Goal: Task Accomplishment & Management: Manage account settings

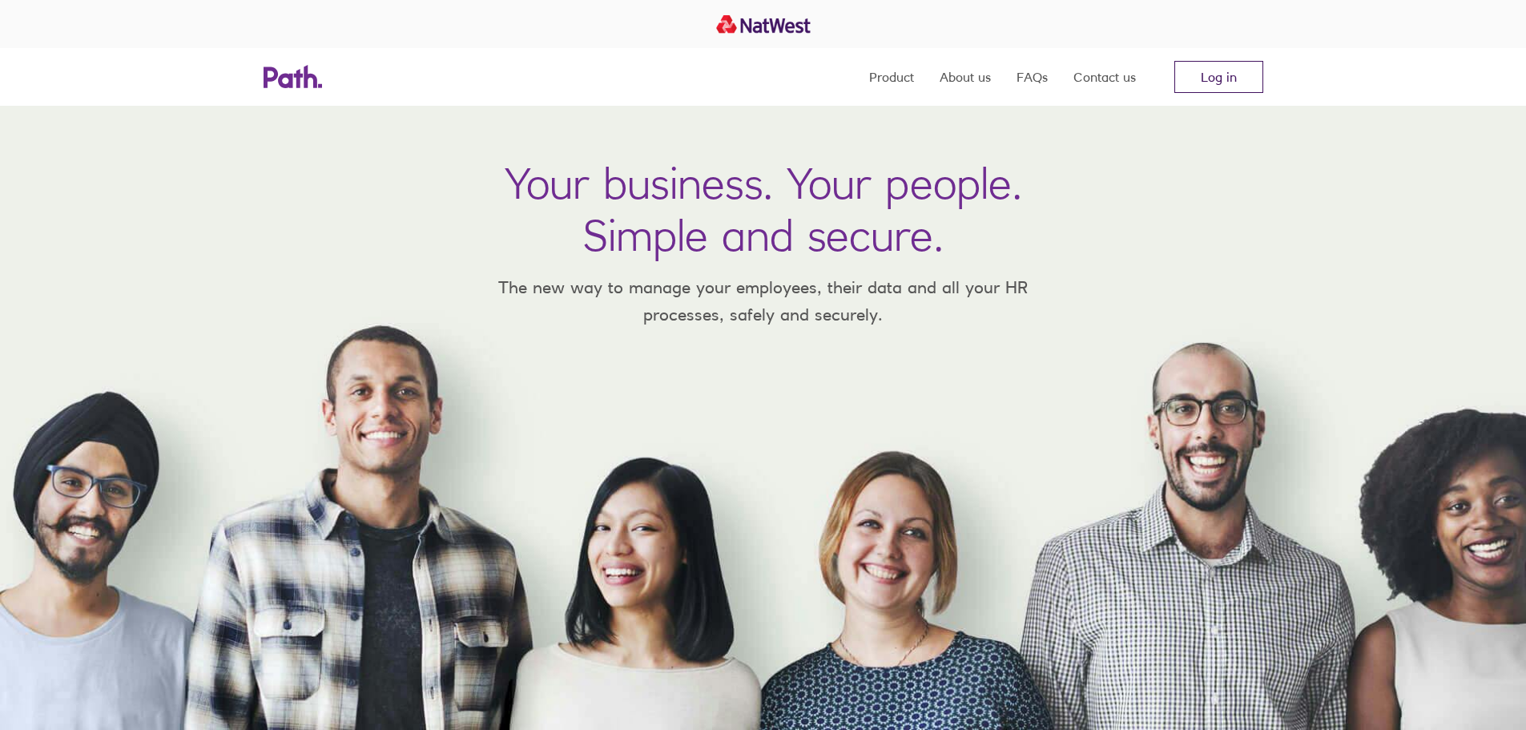
click at [1225, 79] on link "Log in" at bounding box center [1218, 77] width 89 height 32
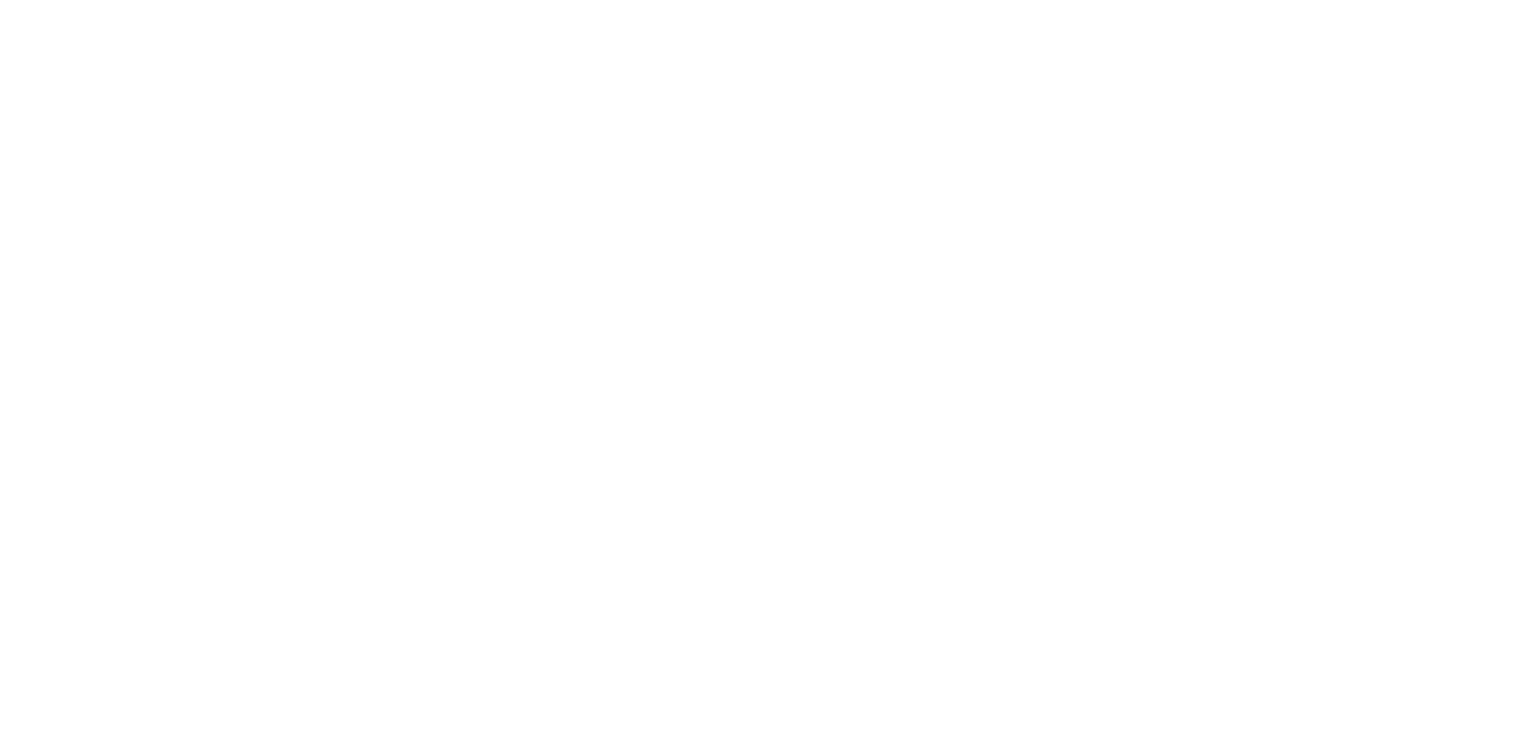
click at [642, 249] on div at bounding box center [769, 365] width 1538 height 730
click at [566, 166] on div at bounding box center [769, 365] width 1538 height 730
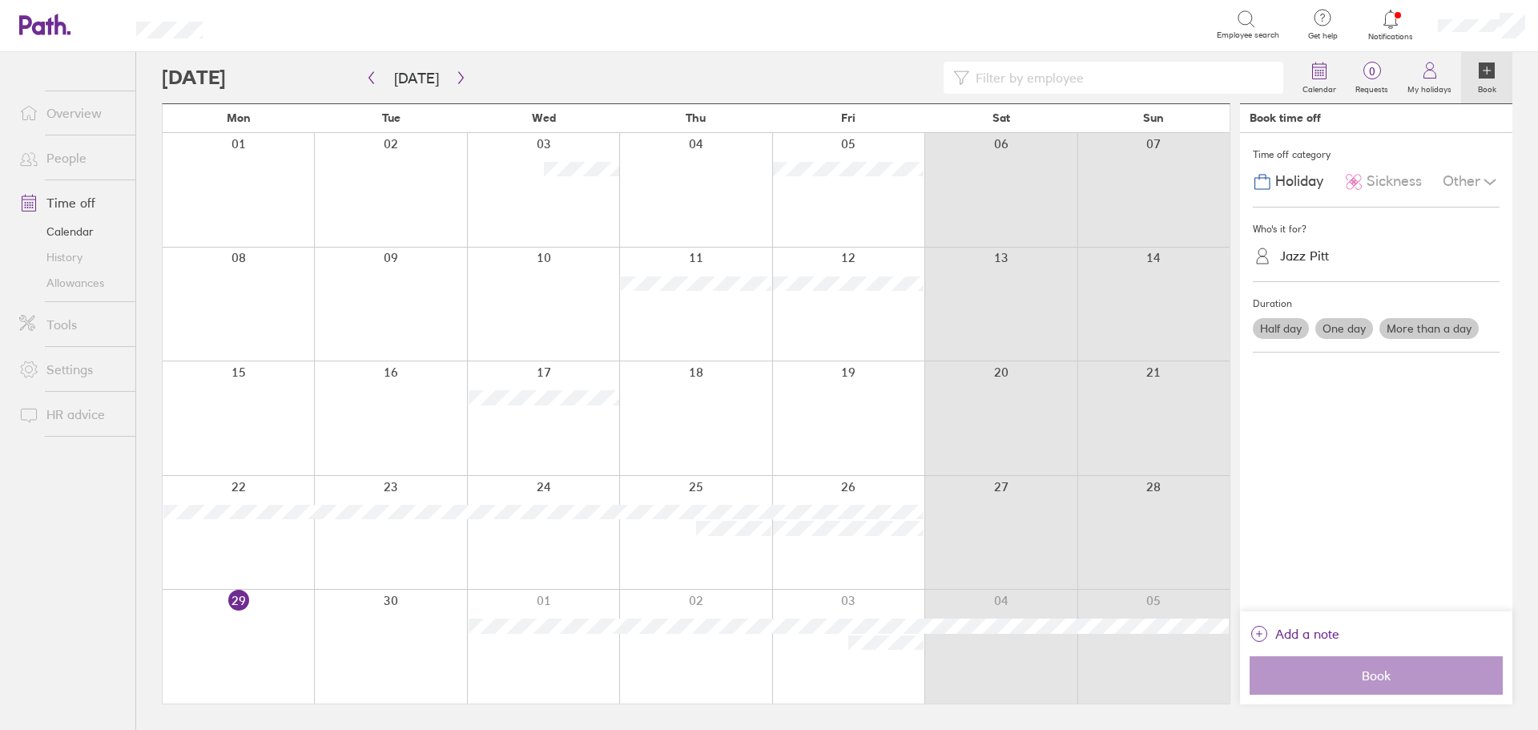
click at [1390, 15] on icon at bounding box center [1390, 19] width 19 height 19
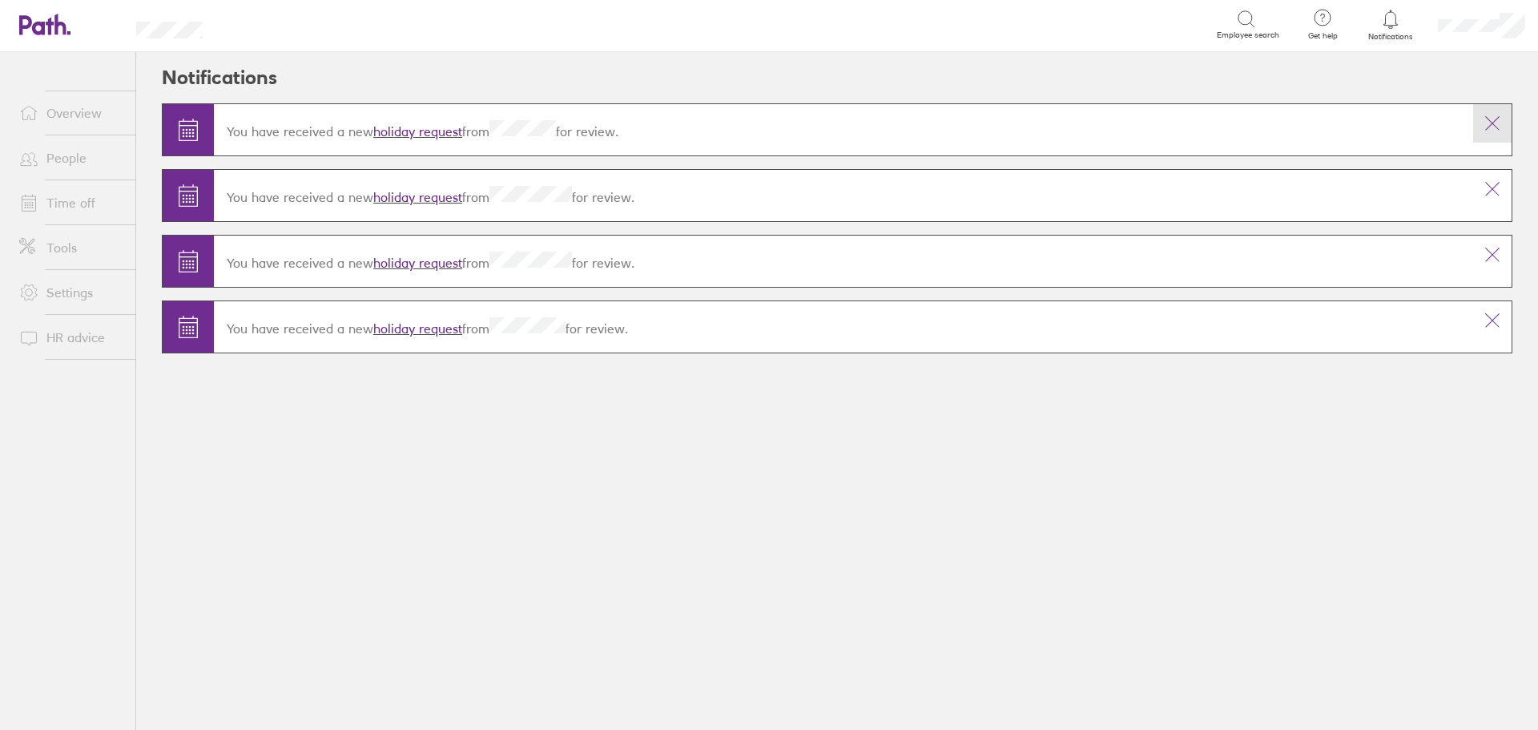
click at [1495, 117] on icon at bounding box center [1492, 123] width 19 height 19
click at [1494, 117] on icon at bounding box center [1492, 123] width 19 height 19
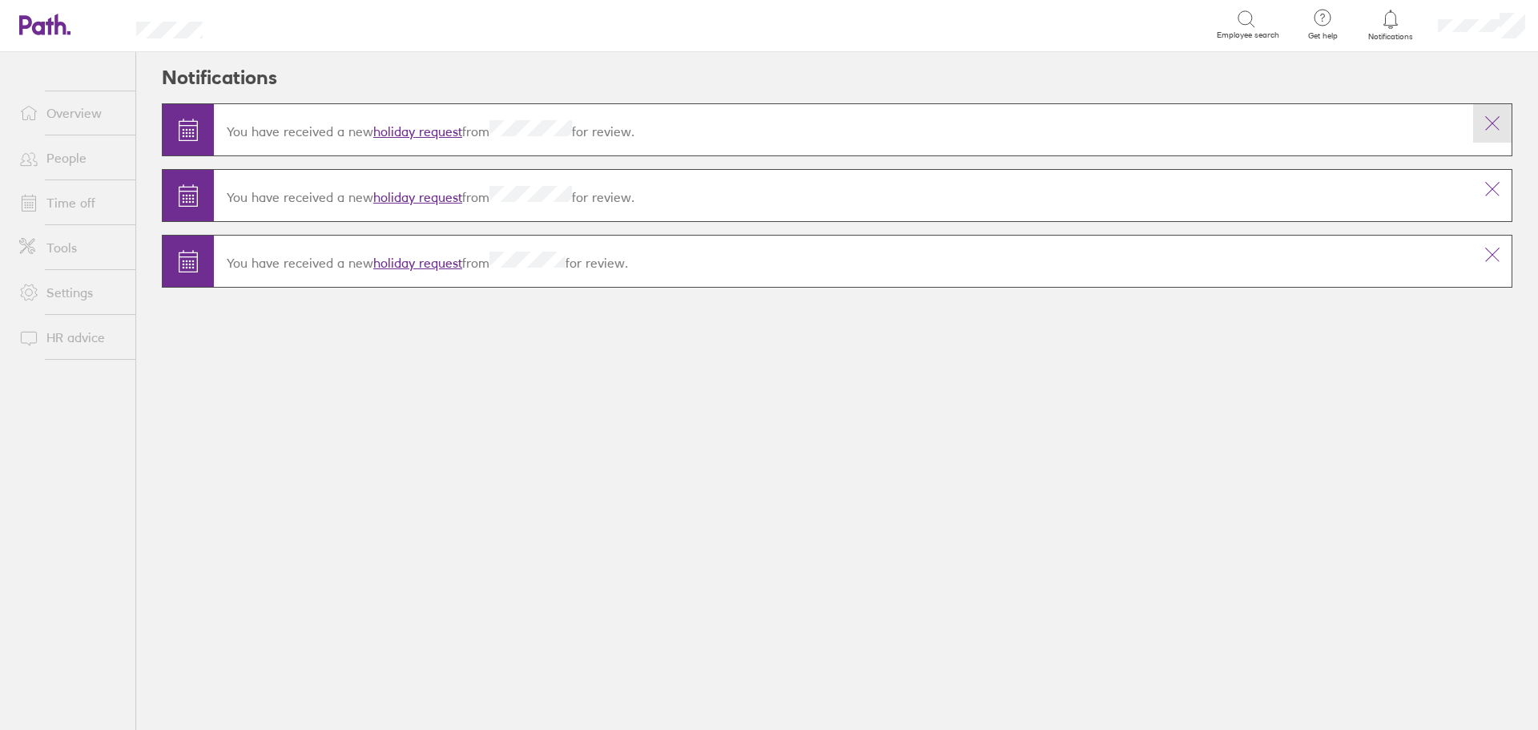
click at [1490, 134] on button at bounding box center [1492, 123] width 38 height 38
click at [1489, 122] on icon at bounding box center [1492, 123] width 19 height 19
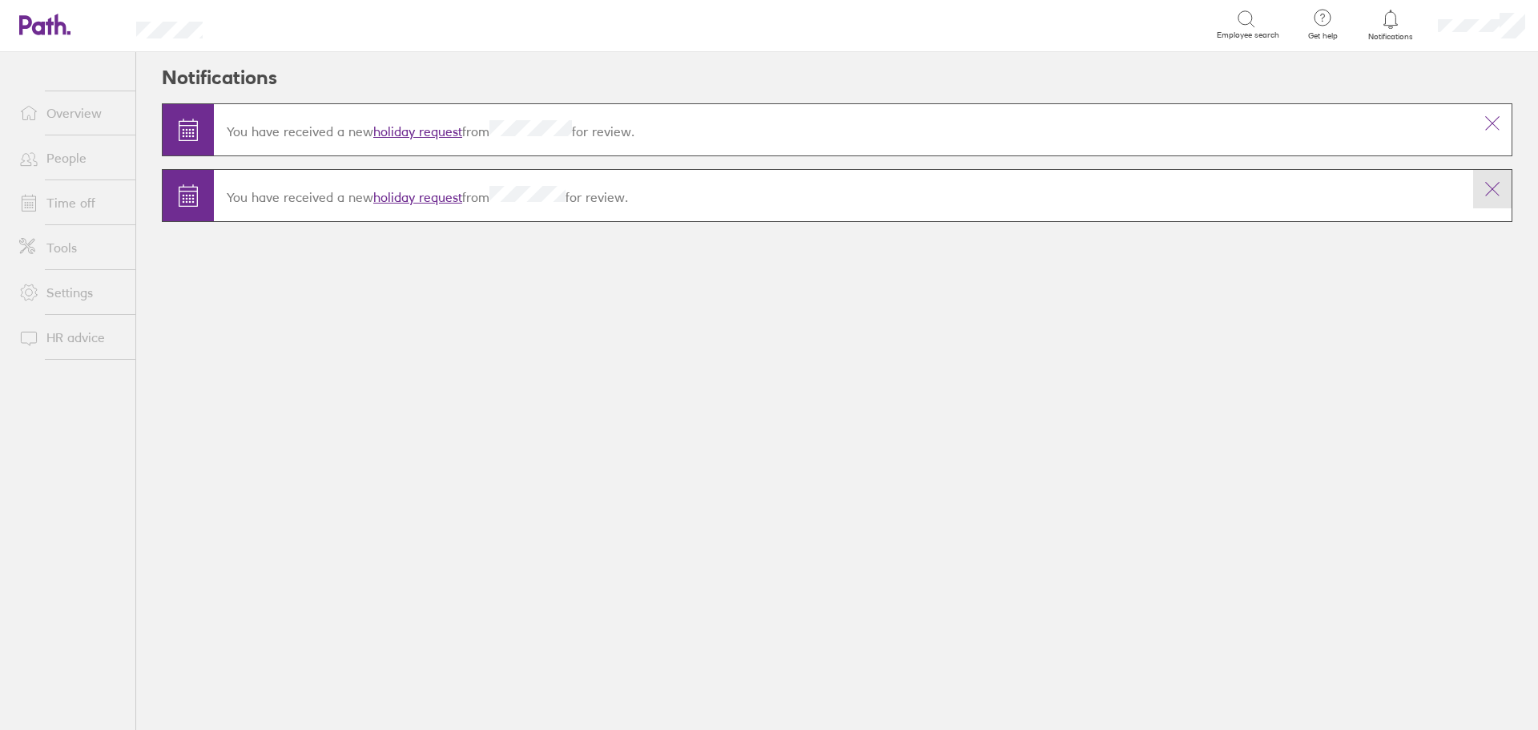
click at [1497, 191] on icon at bounding box center [1492, 188] width 19 height 19
click at [1483, 131] on icon at bounding box center [1492, 123] width 19 height 19
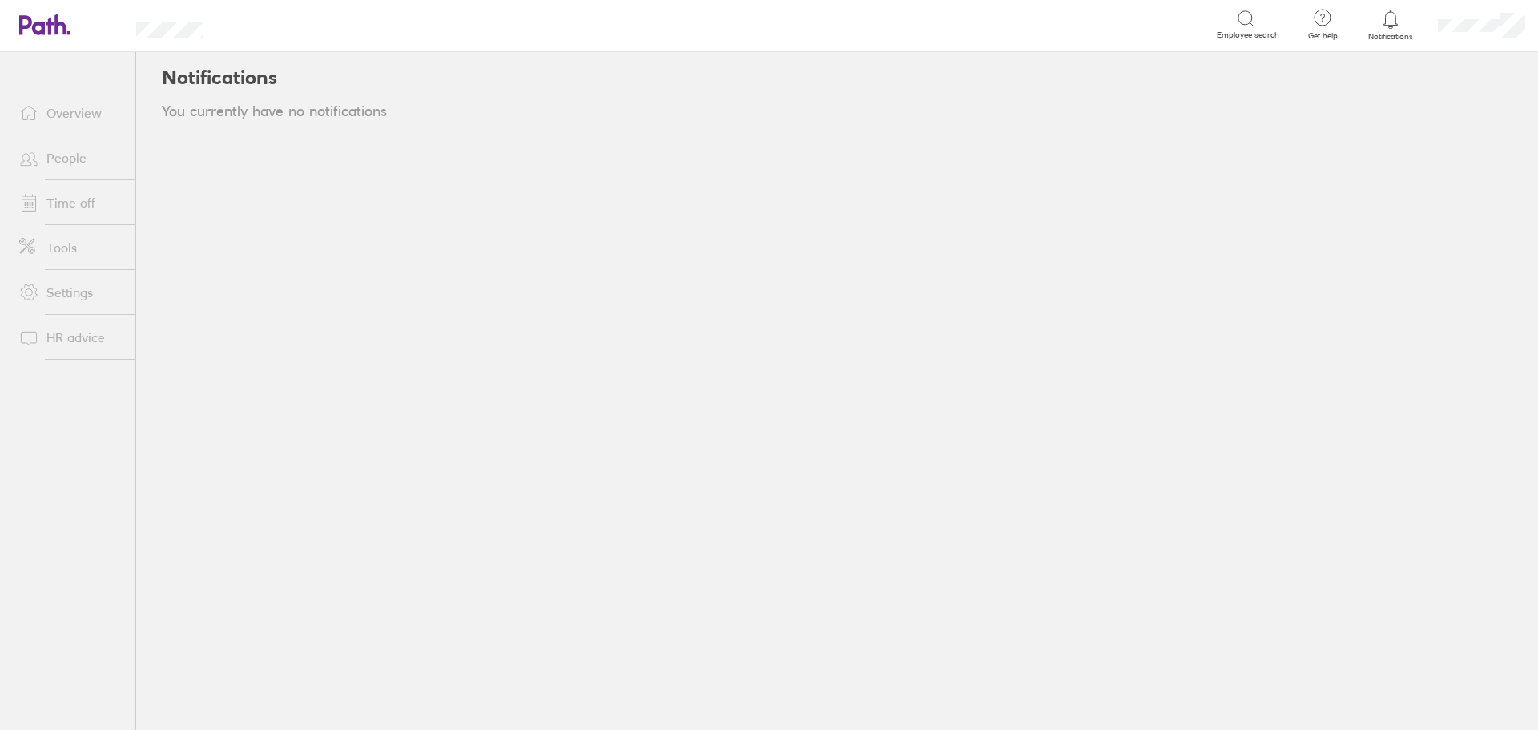
click at [980, 307] on div "Notifications You currently have no notifications" at bounding box center [837, 391] width 1402 height 678
click at [70, 205] on link "Time off" at bounding box center [70, 203] width 129 height 32
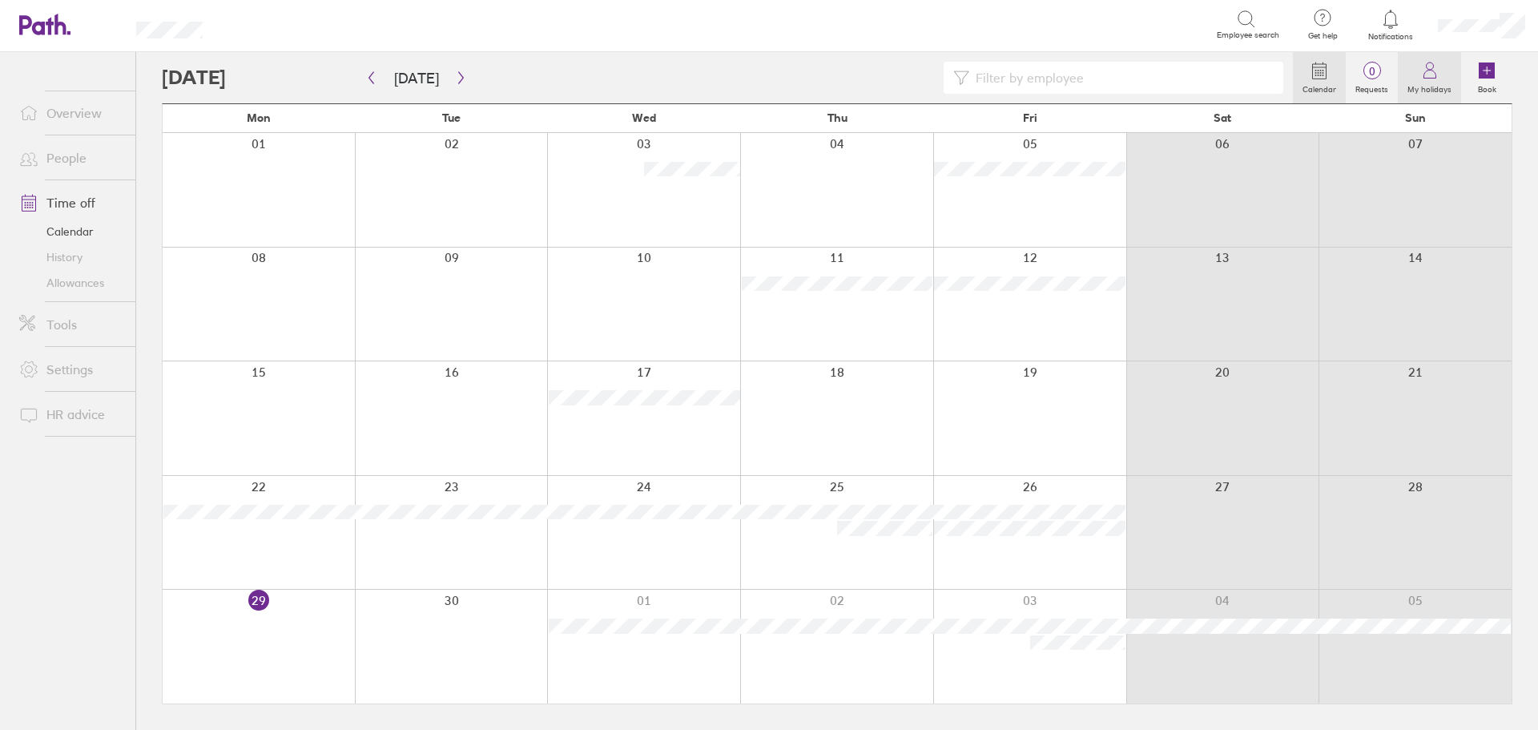
click at [1430, 81] on label "My holidays" at bounding box center [1429, 87] width 63 height 14
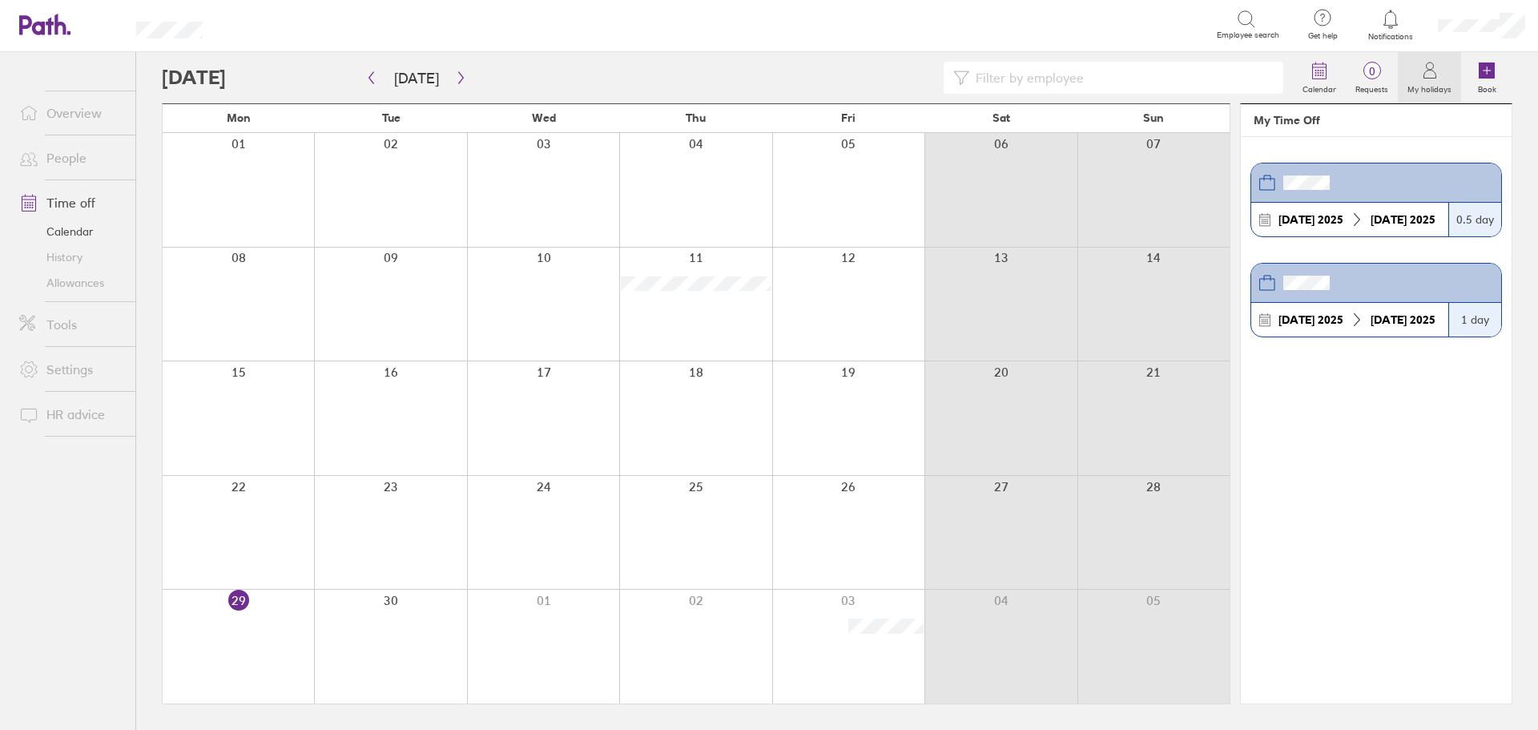
click at [1298, 214] on strong "[DATE]" at bounding box center [1296, 219] width 36 height 14
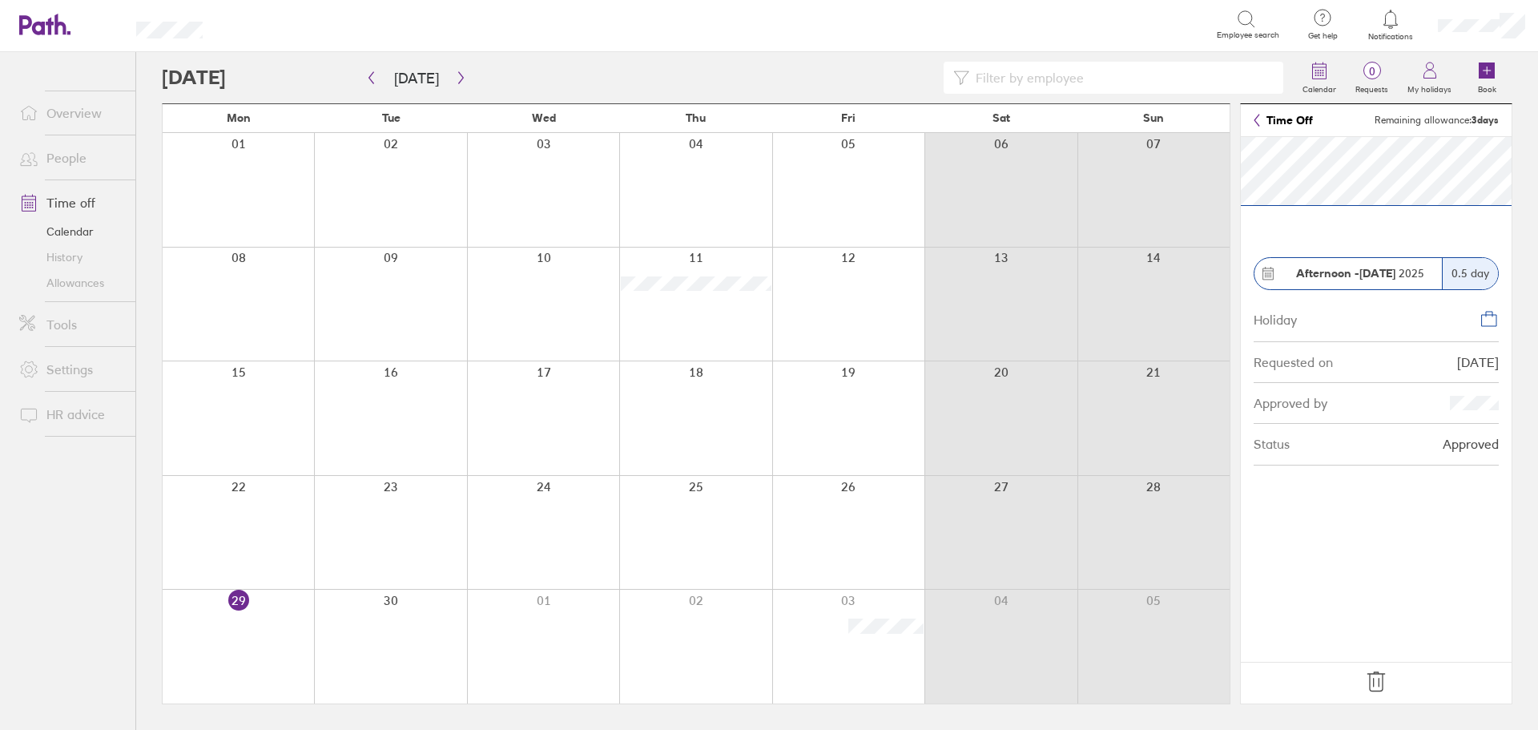
click at [1363, 610] on section "Afternoon - [DATE] 0.5 day Holiday Requested on [DATE] Approved by Status Appro…" at bounding box center [1376, 399] width 271 height 525
click at [456, 79] on icon "button" at bounding box center [461, 77] width 12 height 13
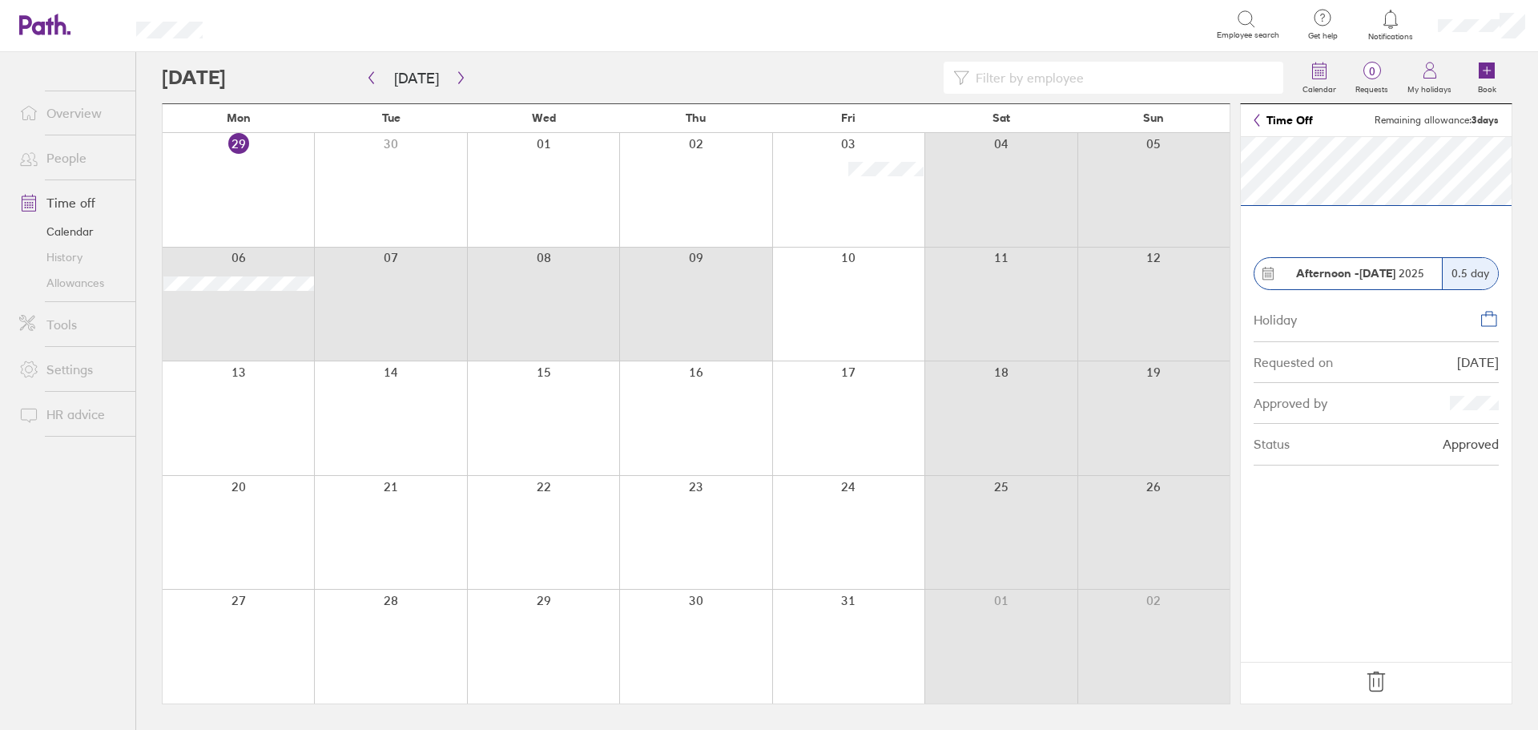
click at [700, 281] on div "06 07 08 09 10 11 12" at bounding box center [696, 304] width 1067 height 115
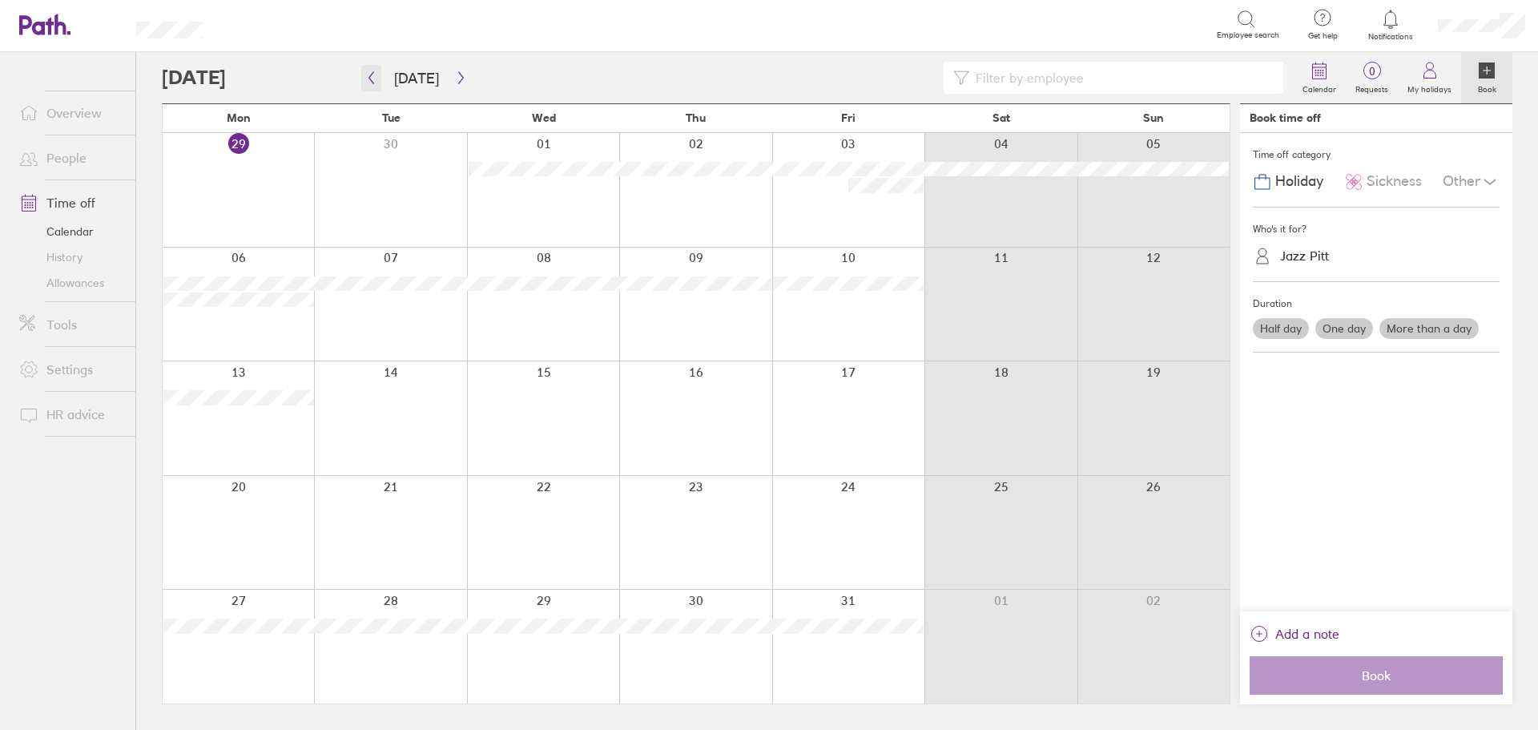
click at [369, 76] on icon "button" at bounding box center [371, 77] width 12 height 13
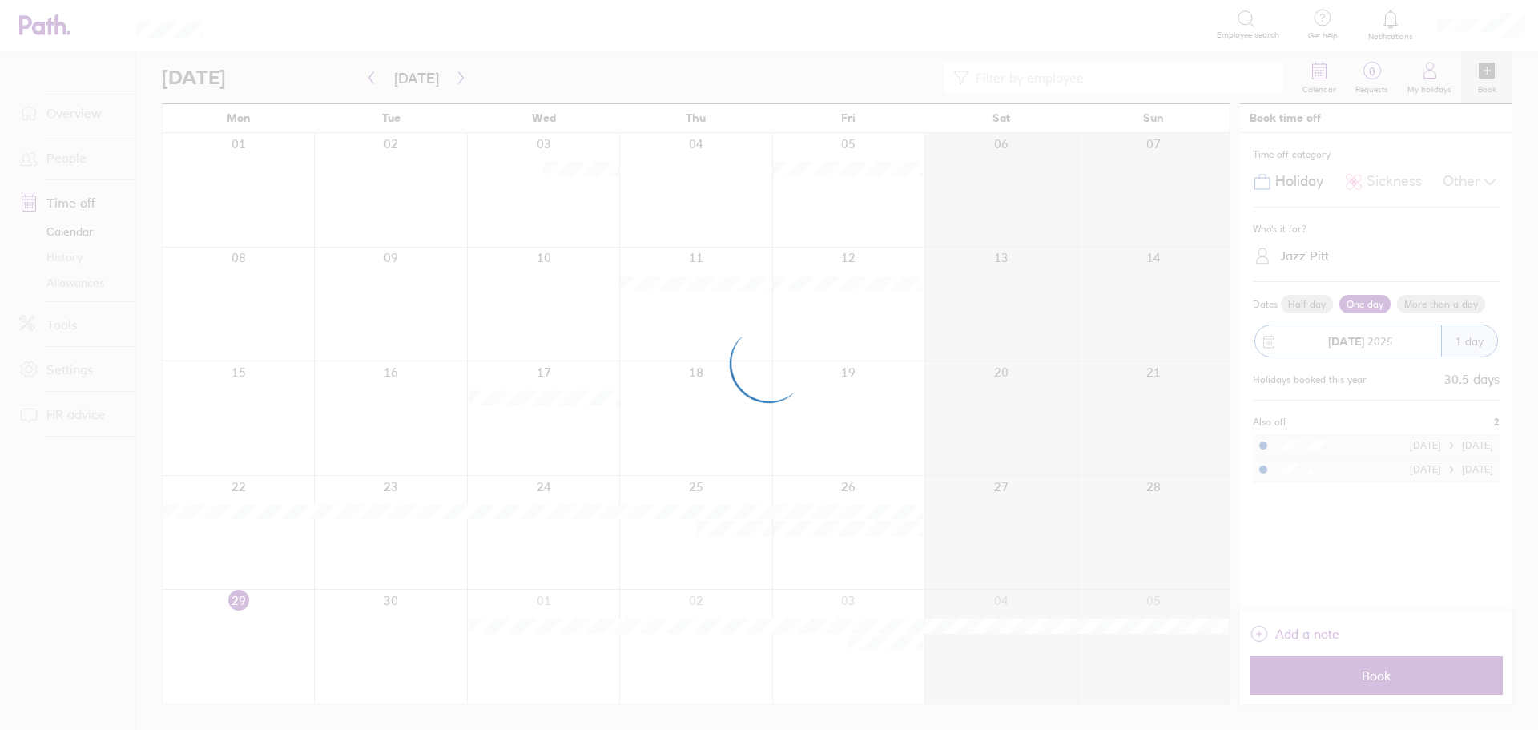
click at [454, 78] on div at bounding box center [769, 365] width 1538 height 730
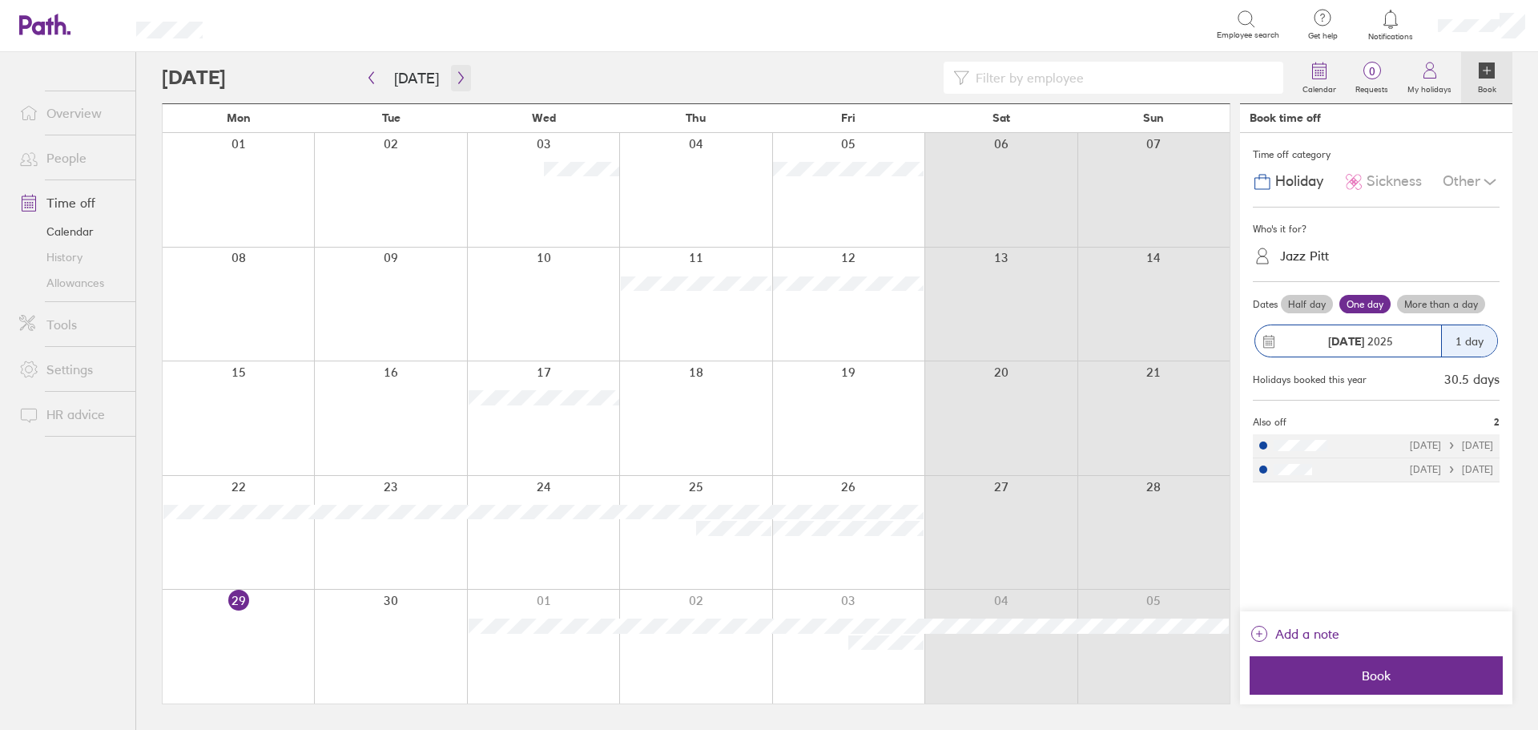
click at [455, 80] on icon "button" at bounding box center [461, 77] width 12 height 13
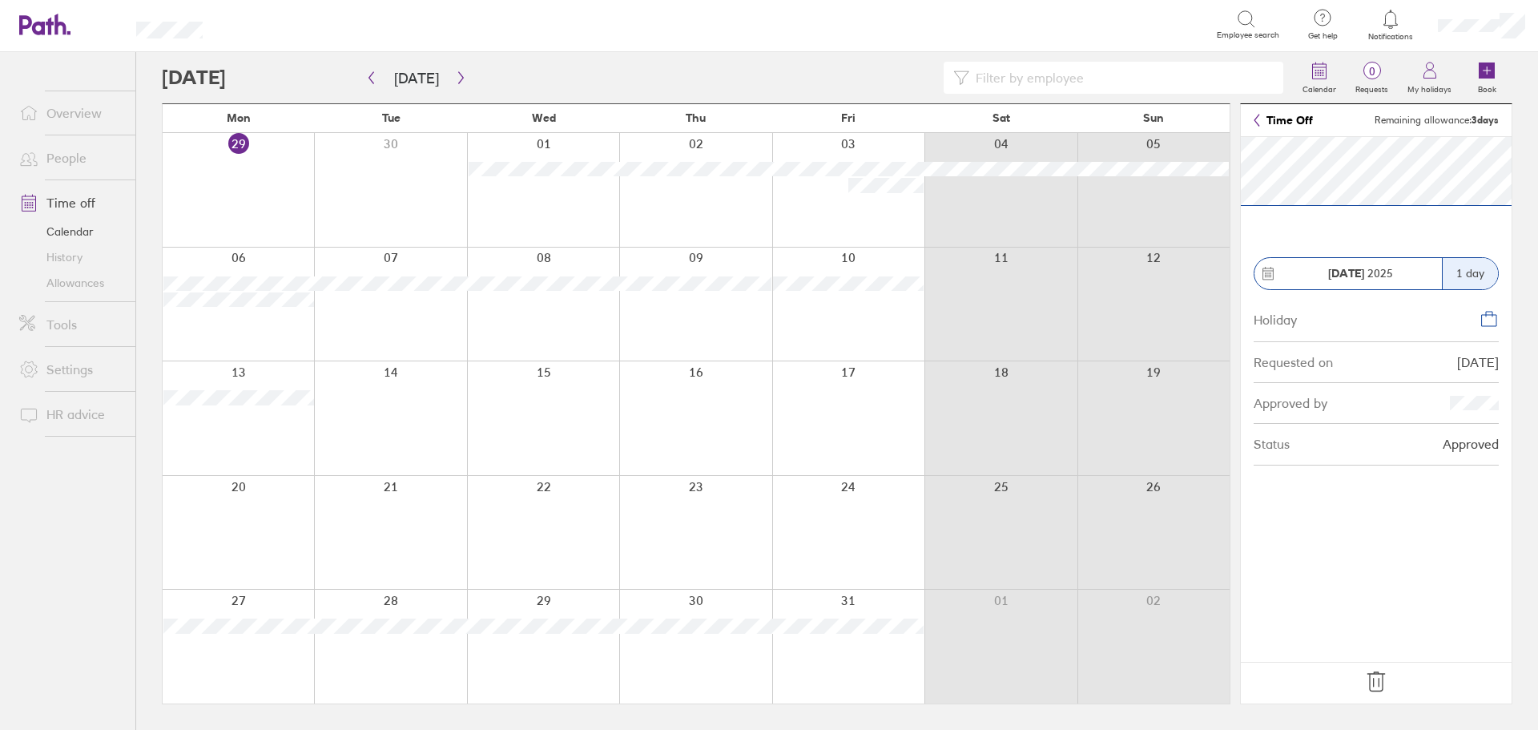
click at [1382, 682] on icon at bounding box center [1376, 682] width 26 height 26
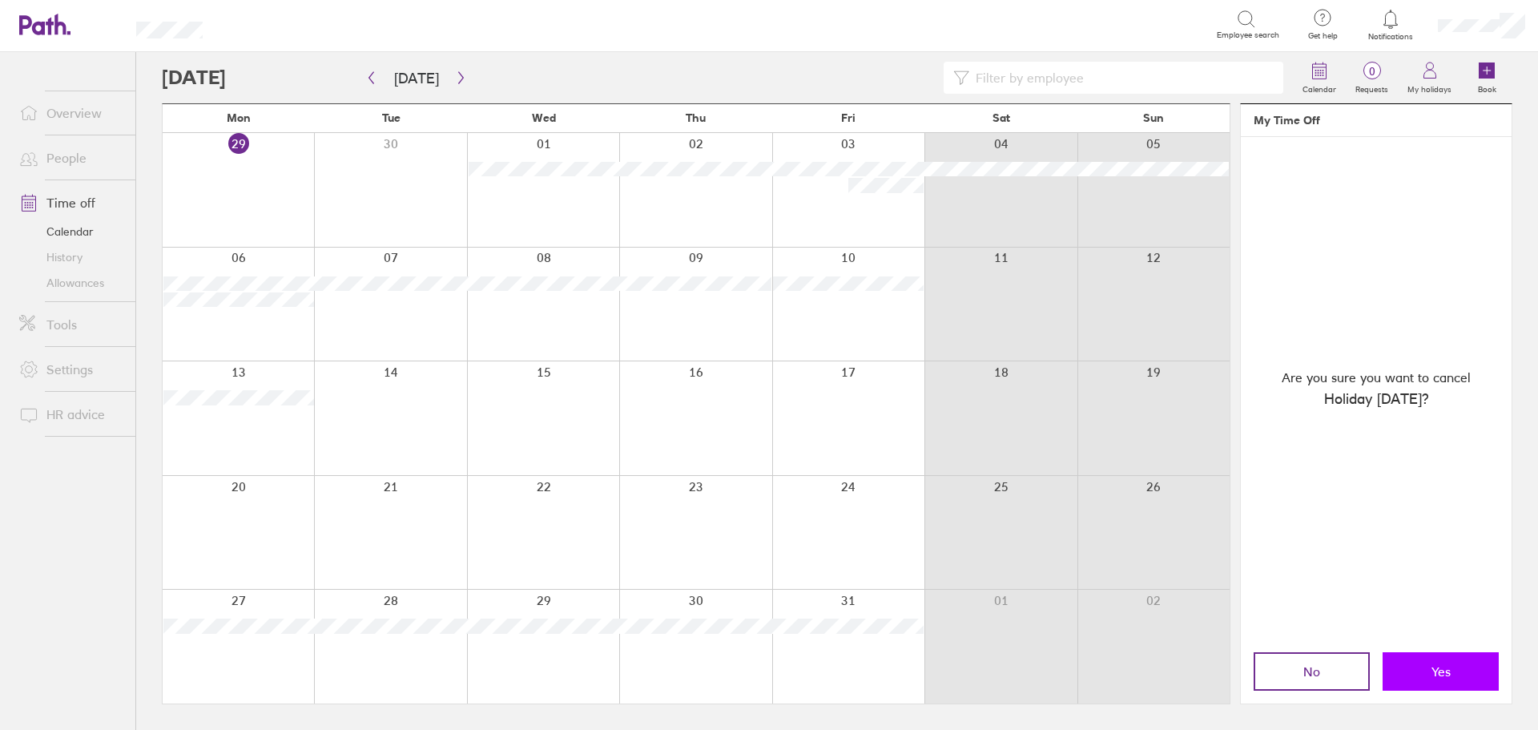
click at [1447, 669] on span "Yes" at bounding box center [1440, 671] width 19 height 14
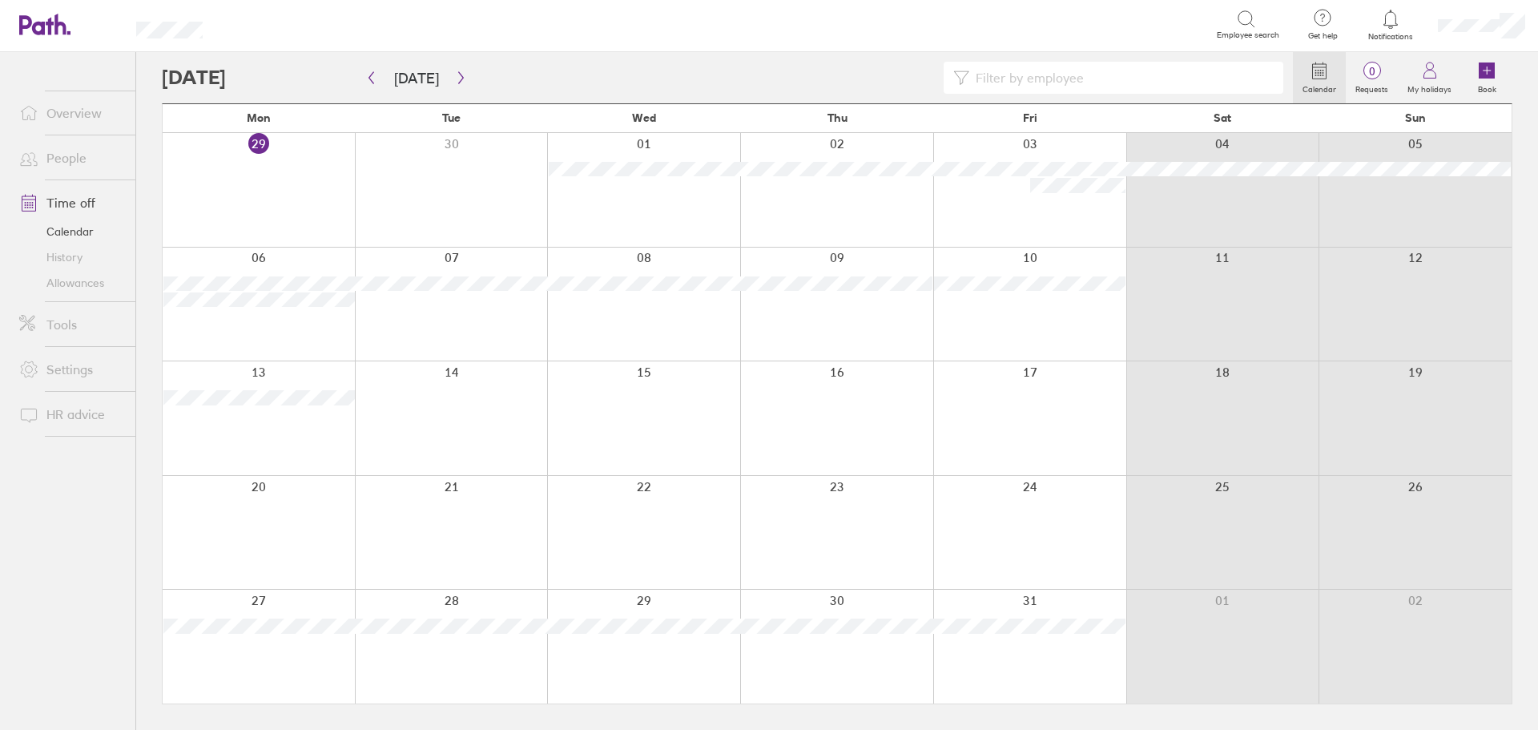
click at [851, 312] on div at bounding box center [836, 305] width 193 height 114
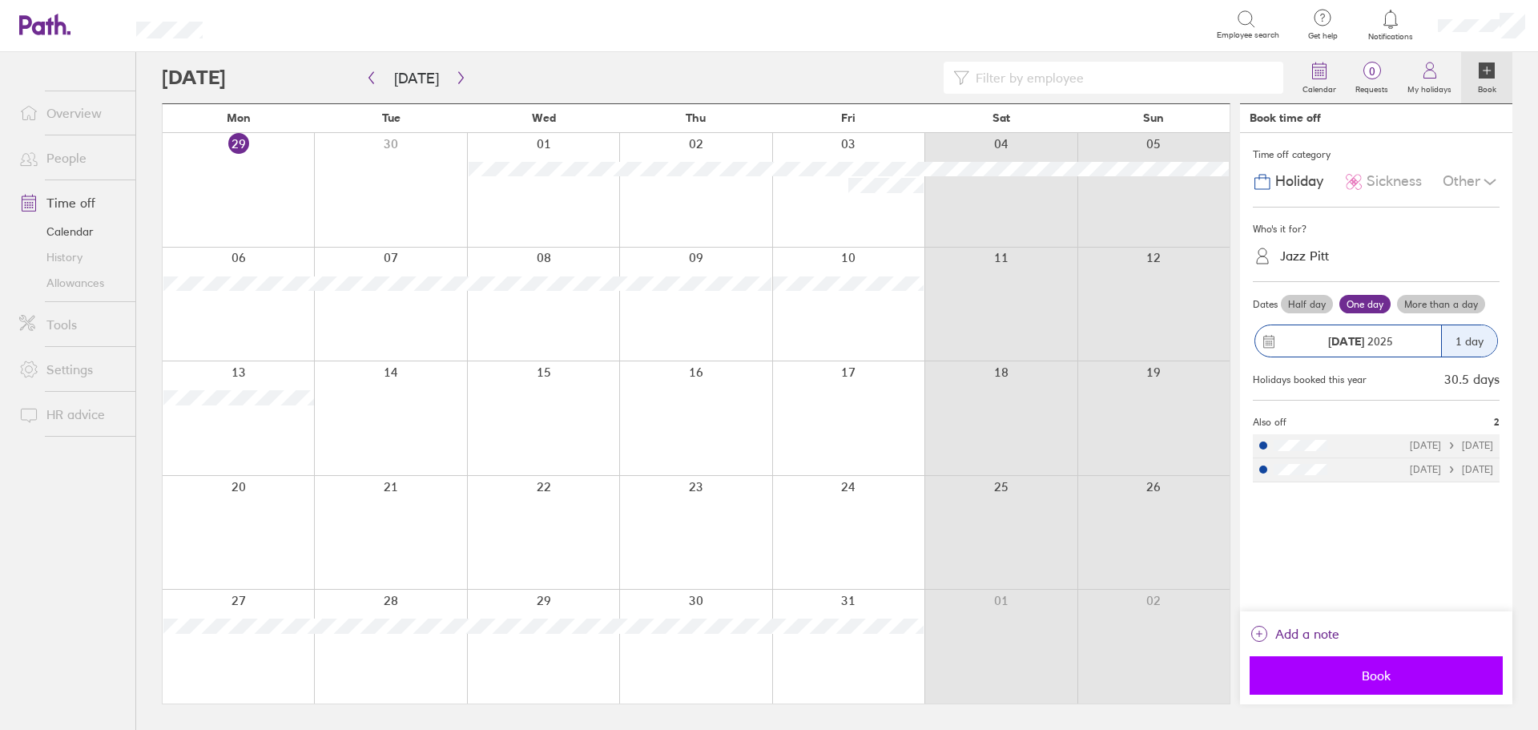
click at [1383, 674] on span "Book" at bounding box center [1376, 675] width 231 height 14
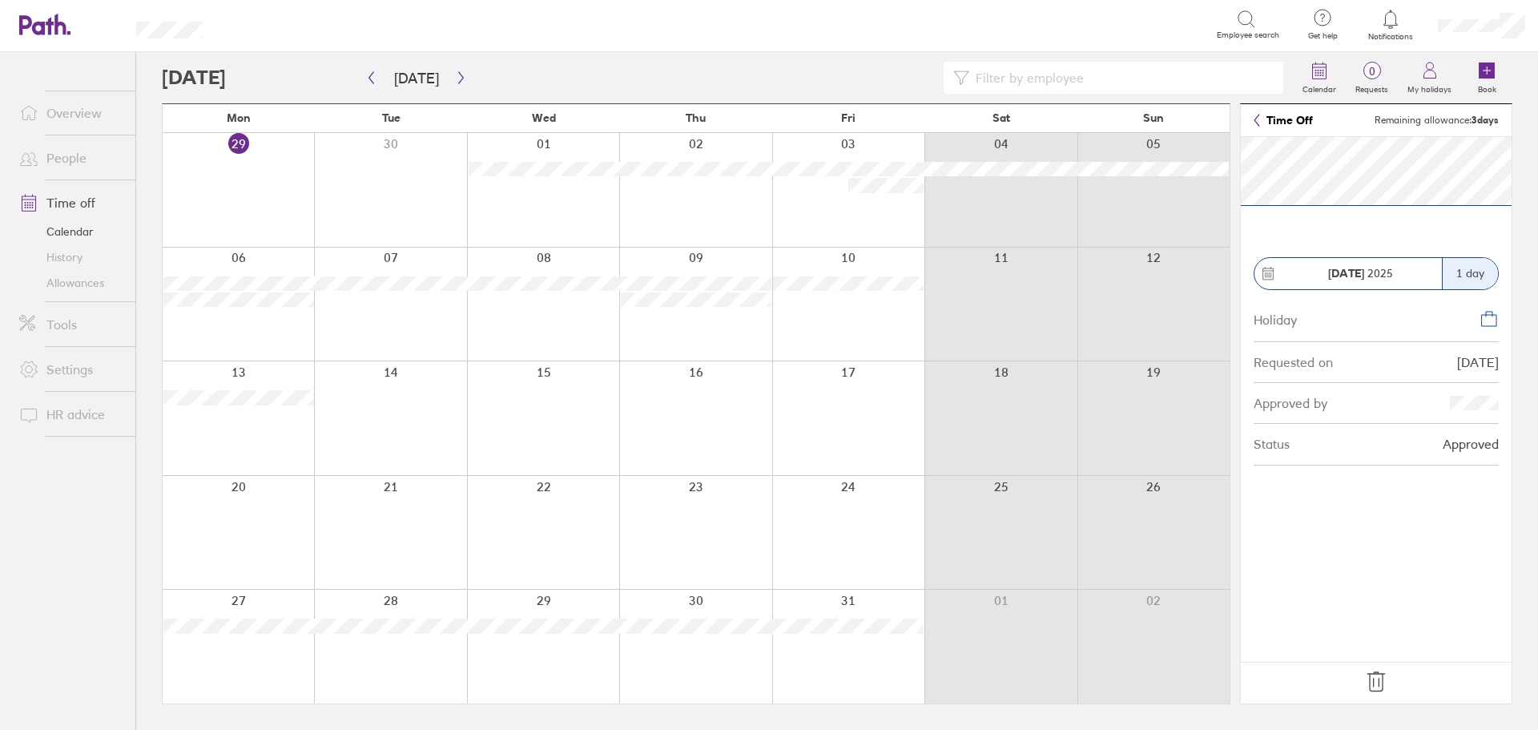
click at [1379, 677] on icon at bounding box center [1376, 682] width 26 height 26
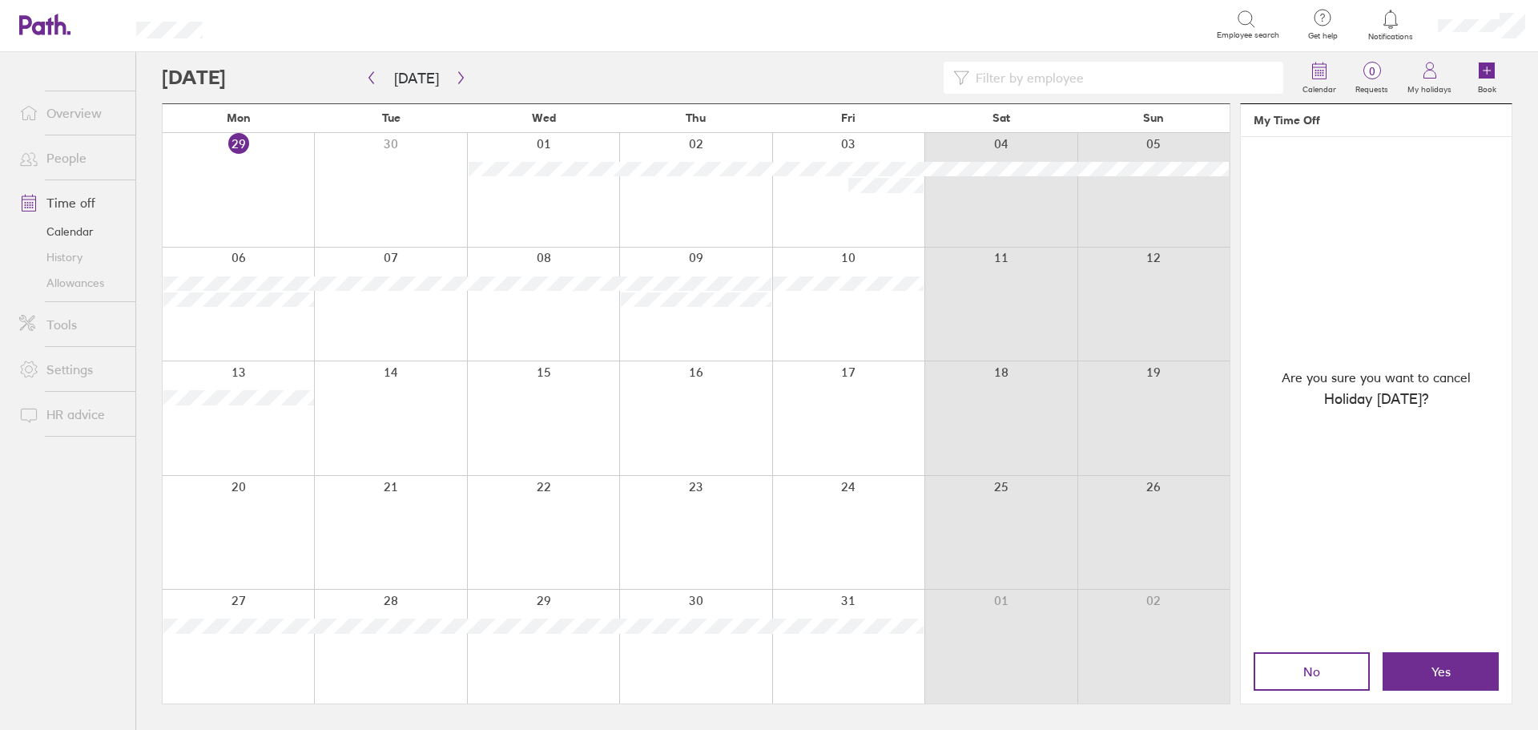
click at [1451, 651] on div "No Yes" at bounding box center [1376, 671] width 271 height 64
click at [1449, 667] on span "Yes" at bounding box center [1440, 671] width 19 height 14
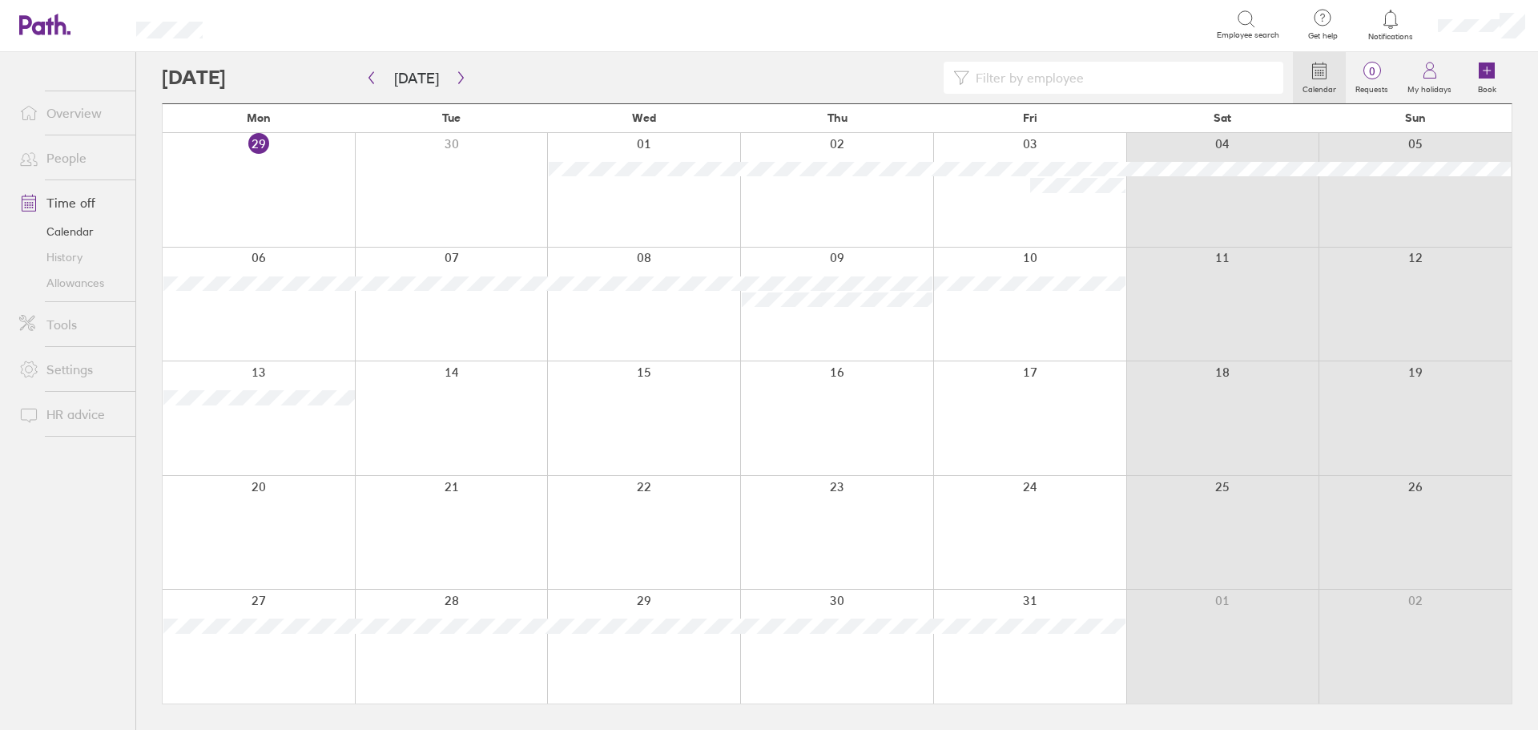
click at [856, 333] on div at bounding box center [836, 305] width 193 height 114
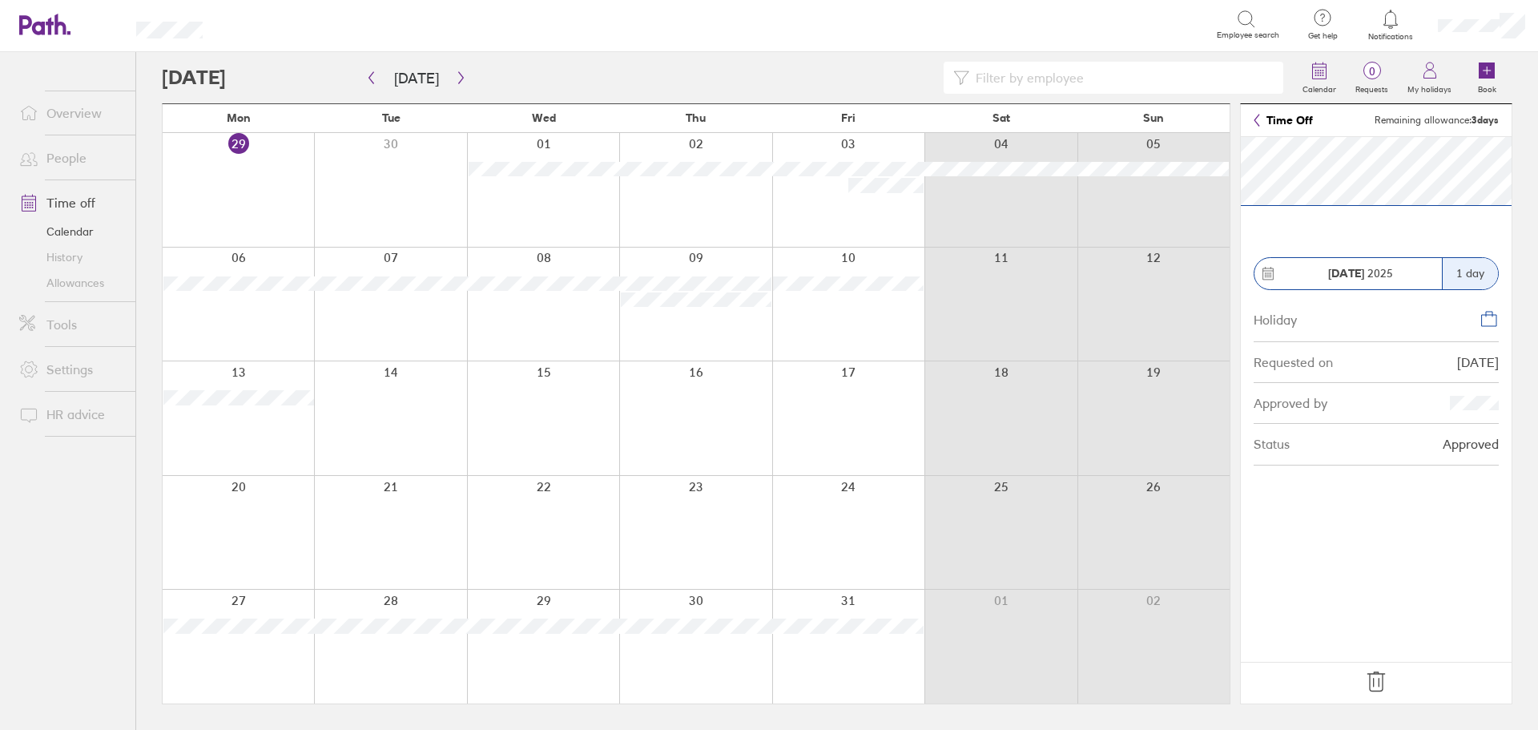
click at [684, 396] on div at bounding box center [695, 418] width 152 height 114
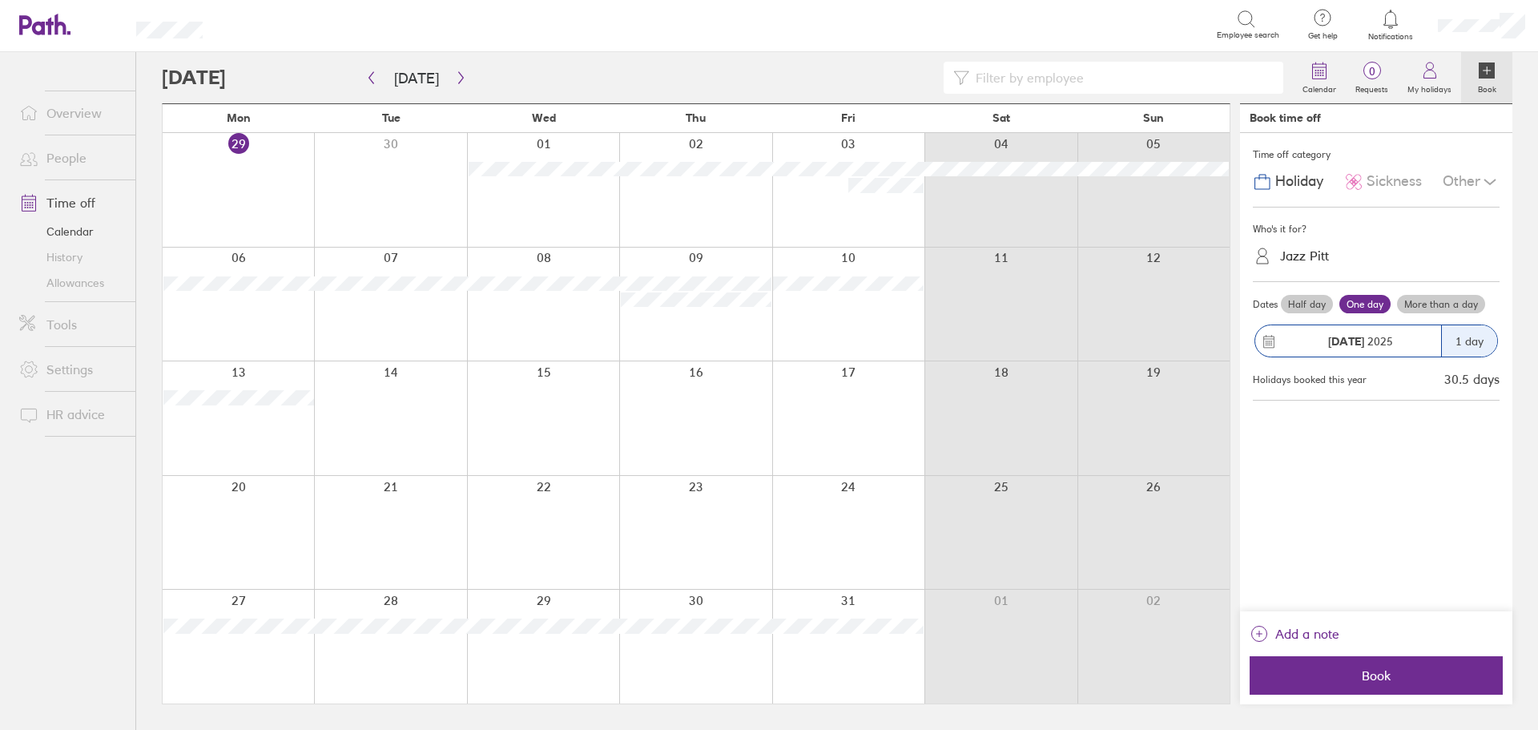
click at [1385, 526] on div "Time off category Holiday Sickness Other Who's it for? Jazz Pitt Dates Half day…" at bounding box center [1376, 372] width 272 height 478
click at [1371, 549] on div "Time off category Holiday Sickness Other Who's it for? Jazz Pitt Dates Half day…" at bounding box center [1376, 372] width 272 height 478
click at [1395, 540] on div "Time off category Holiday Sickness Other Who's it for? Jazz Pitt Dates Half day…" at bounding box center [1376, 372] width 272 height 478
click at [1429, 72] on icon at bounding box center [1429, 70] width 19 height 19
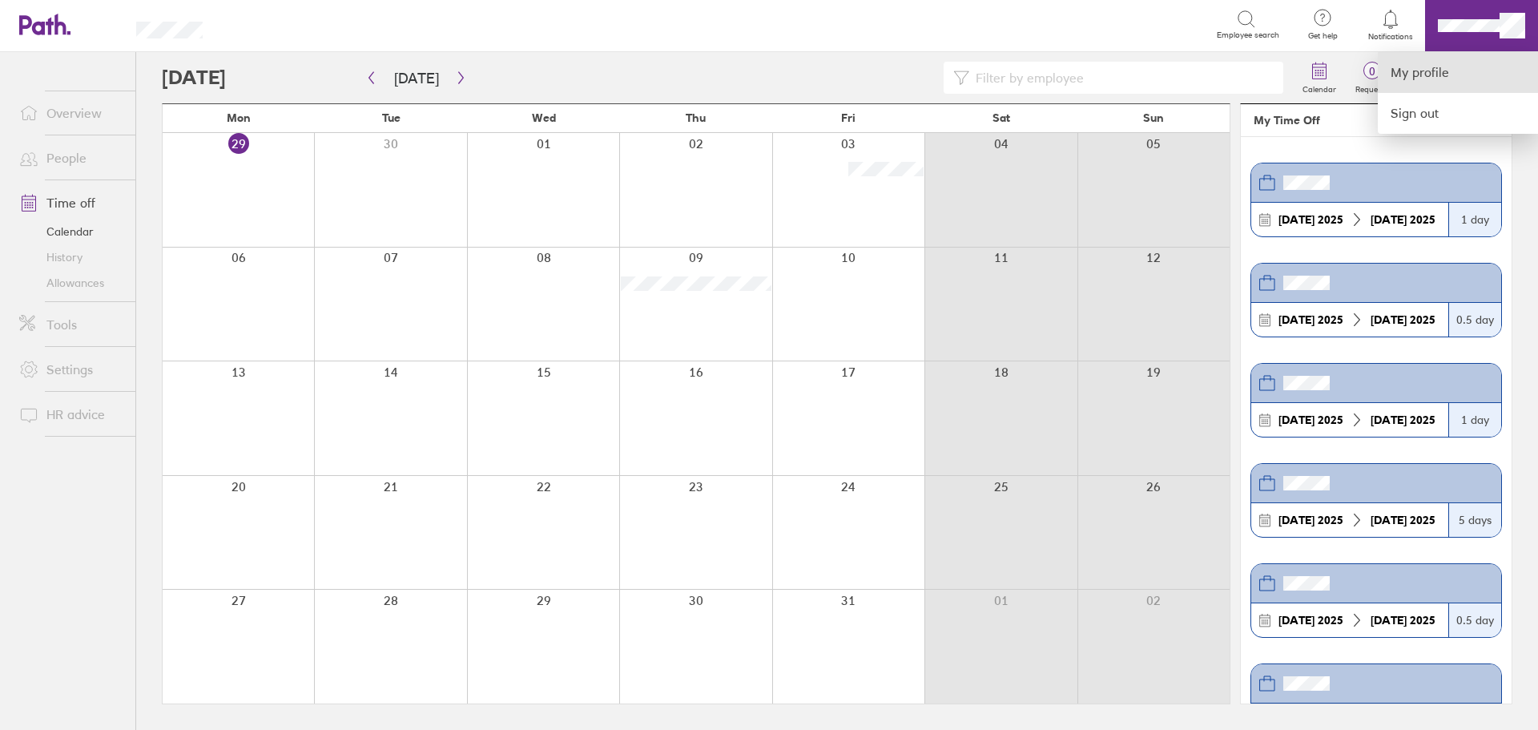
click at [1399, 75] on link "My profile" at bounding box center [1458, 72] width 160 height 41
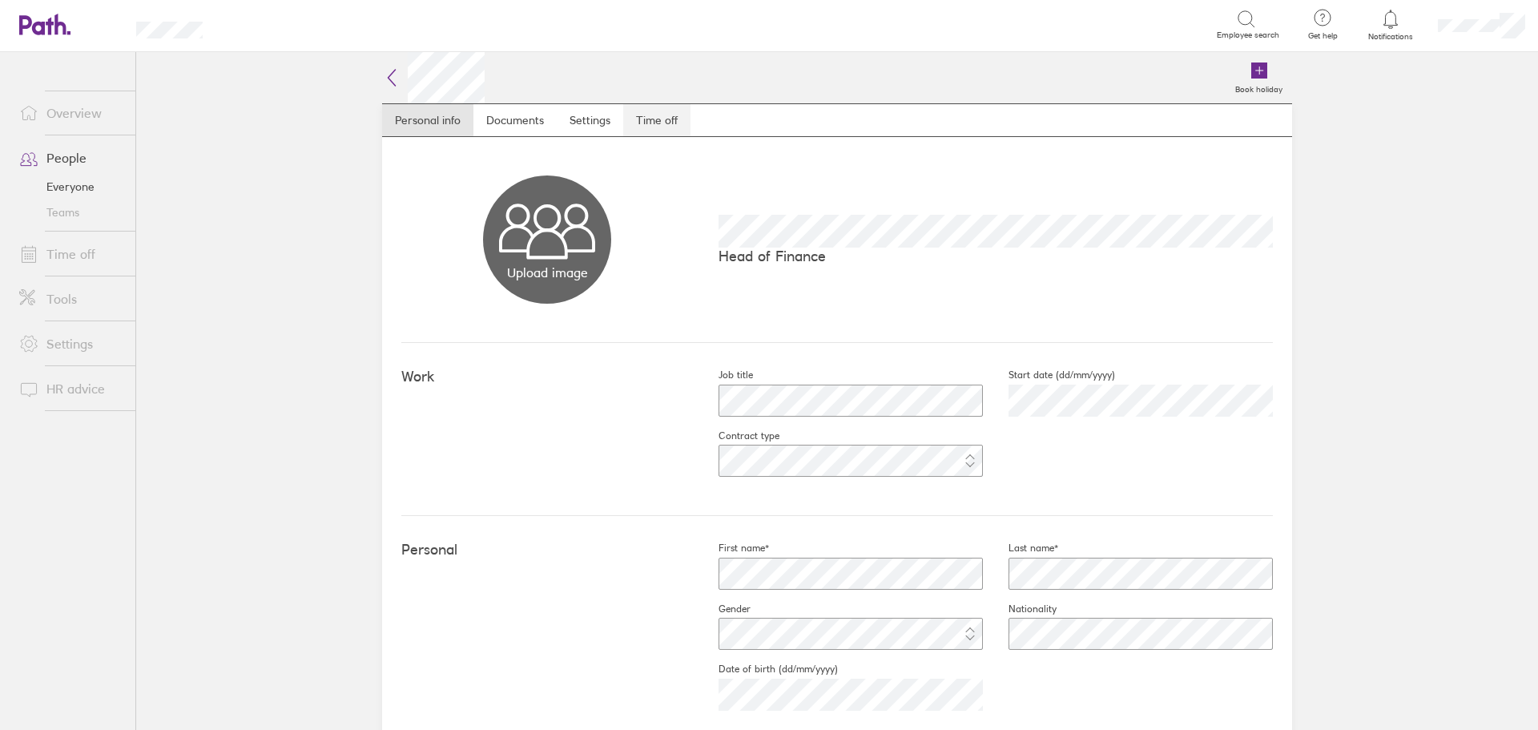
click at [650, 112] on link "Time off" at bounding box center [656, 120] width 67 height 32
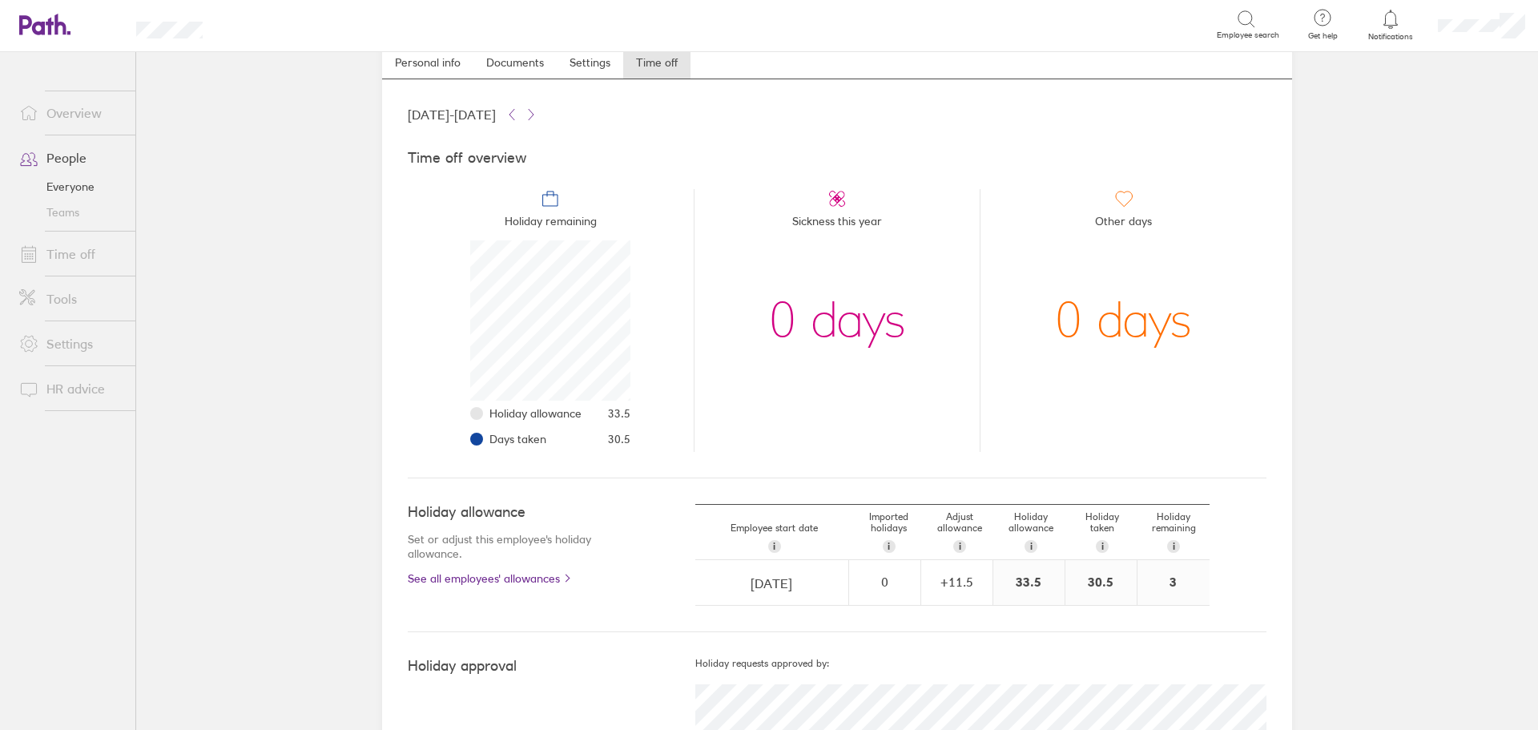
scroll to position [154, 0]
